Goal: Task Accomplishment & Management: Complete application form

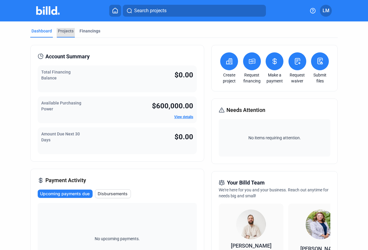
click at [61, 28] on div "Projects" at bounding box center [66, 31] width 16 height 6
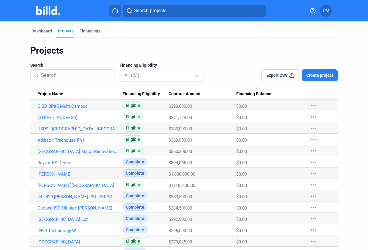
click at [307, 75] on span "Create project" at bounding box center [320, 75] width 27 height 6
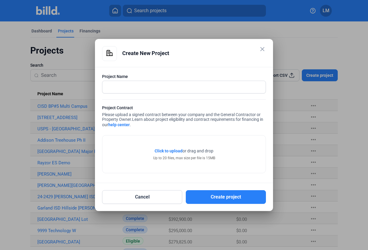
click at [158, 148] on span "Click to upload Tap to upload" at bounding box center [169, 151] width 28 height 6
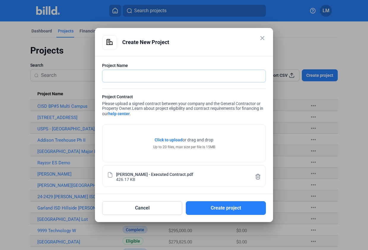
click at [133, 75] on input "text" at bounding box center [183, 76] width 163 height 12
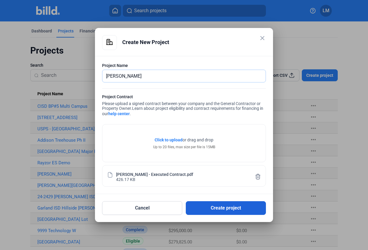
type input "[PERSON_NAME]"
click at [208, 208] on button "Create project" at bounding box center [226, 208] width 80 height 14
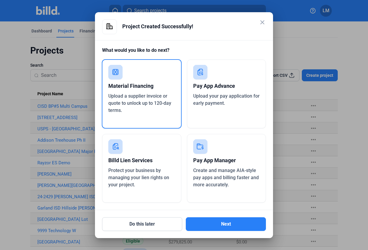
click at [227, 93] on span "Upload your pay application for early payment." at bounding box center [226, 99] width 67 height 13
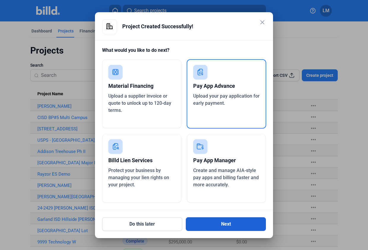
click at [225, 226] on button "Next" at bounding box center [226, 224] width 80 height 14
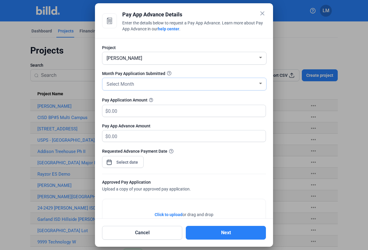
click at [178, 85] on div "Select Month" at bounding box center [181, 83] width 153 height 8
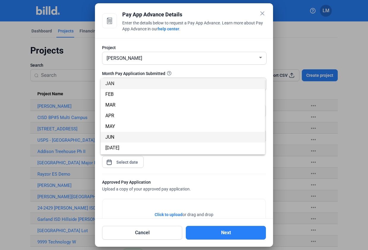
click at [135, 133] on span "JUN" at bounding box center [182, 137] width 155 height 11
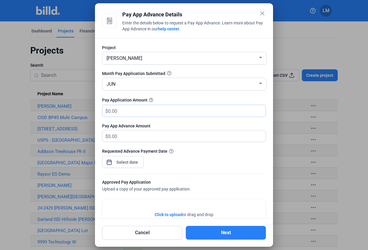
drag, startPoint x: 143, startPoint y: 108, endPoint x: 69, endPoint y: 103, distance: 74.4
click at [69, 103] on div "close Pay App Advance Details Enter the details below to request a Pay App Adva…" at bounding box center [184, 125] width 368 height 250
type input "177,750"
click at [122, 162] on div "close Pay App Advance Details Enter the details below to request a Pay App Adva…" at bounding box center [184, 125] width 368 height 250
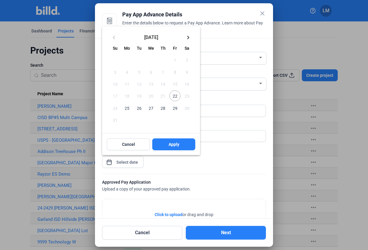
click at [176, 97] on span "22" at bounding box center [175, 95] width 11 height 11
click at [182, 143] on button "Apply" at bounding box center [173, 144] width 43 height 12
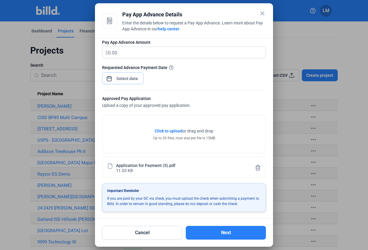
scroll to position [84, 0]
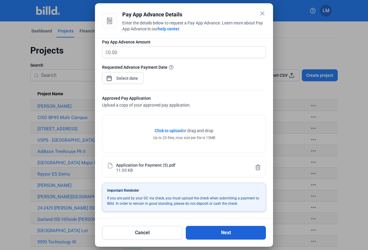
click at [224, 231] on button "Next" at bounding box center [226, 232] width 80 height 14
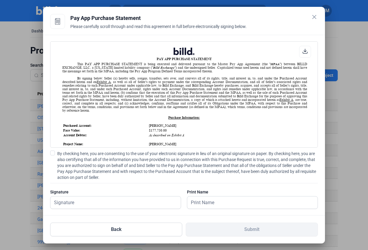
scroll to position [0, 0]
click at [54, 151] on span at bounding box center [52, 152] width 5 height 5
click at [0, 0] on input "By checking here, you are consenting to the use of your electronic signature in…" at bounding box center [0, 0] width 0 height 0
click at [77, 199] on input "text" at bounding box center [112, 202] width 124 height 12
type input "[PERSON_NAME]"
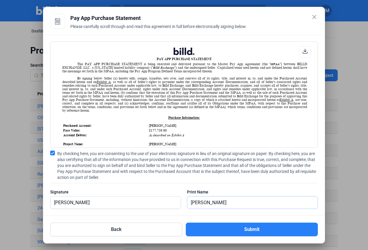
type input "[PERSON_NAME]"
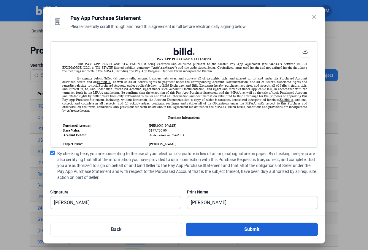
click at [222, 224] on button "Submit" at bounding box center [252, 229] width 132 height 14
